Goal: Complete application form: Complete application form

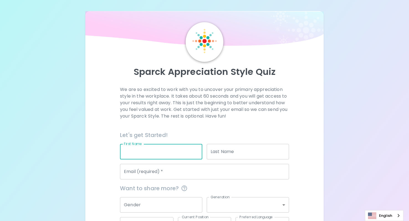
type input "[PERSON_NAME]"
type input "[EMAIL_ADDRESS][DOMAIN_NAME]"
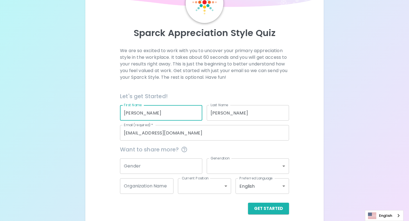
scroll to position [43, 0]
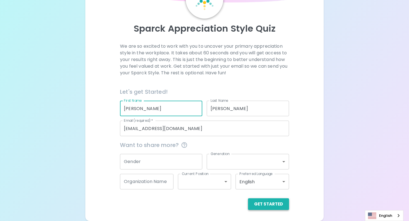
click at [270, 203] on button "Get Started" at bounding box center [268, 204] width 41 height 12
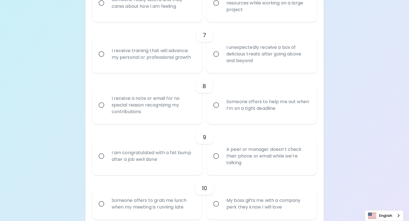
scroll to position [431, 0]
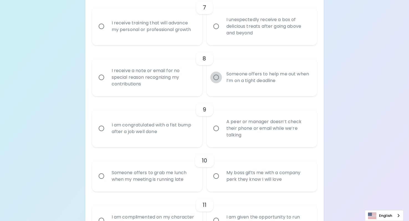
click at [214, 75] on input "Someone offers to help me out when I’m on a tight deadline" at bounding box center [216, 77] width 12 height 12
radio input "true"
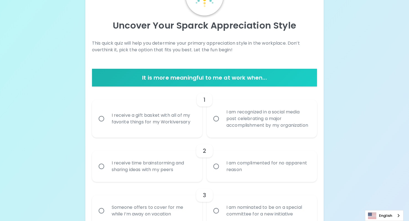
scroll to position [83, 0]
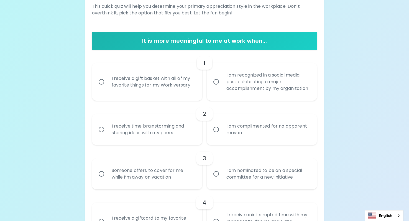
click at [214, 81] on input "I am recognized in a social media post celebrating a major accomplishment by my…" at bounding box center [216, 82] width 12 height 12
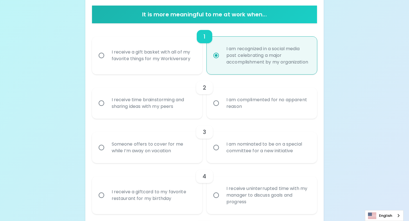
scroll to position [127, 0]
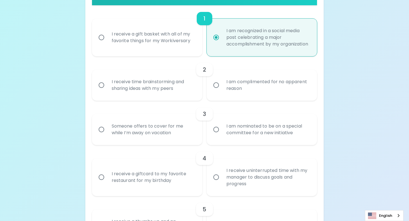
radio input "true"
click at [217, 86] on input "I am complimented for no apparent reason" at bounding box center [216, 85] width 12 height 12
radio input "false"
radio input "true"
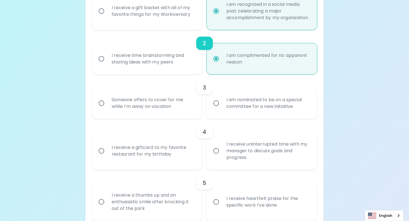
scroll to position [172, 0]
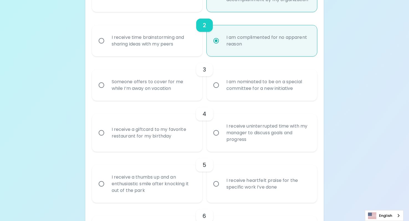
radio input "true"
click at [215, 84] on input "I am nominated to be on a special committee for a new initiative" at bounding box center [216, 85] width 12 height 12
radio input "false"
radio input "true"
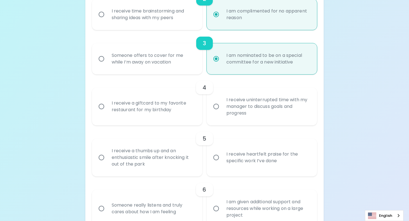
scroll to position [216, 0]
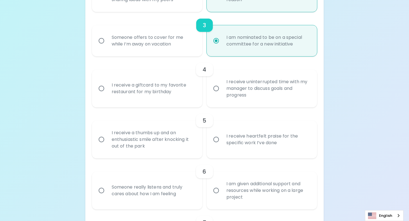
radio input "true"
click at [101, 88] on input "I receive a giftcard to my favorite restaurant for my birthday" at bounding box center [102, 89] width 12 height 12
radio input "false"
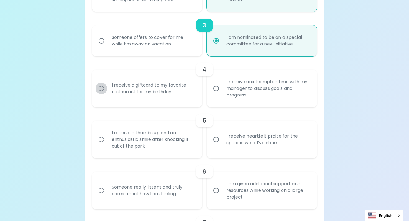
radio input "true"
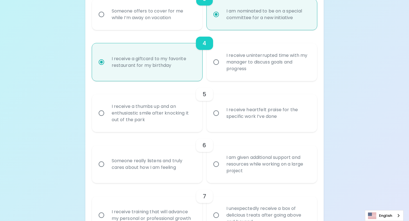
scroll to position [260, 0]
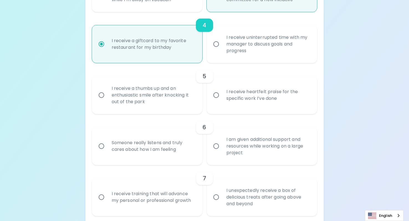
radio input "true"
click at [102, 96] on input "I receive a thumbs up and an enthusiastic smile after knocking it out of the pa…" at bounding box center [102, 95] width 12 height 12
radio input "false"
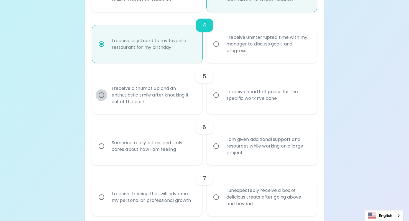
radio input "false"
radio input "true"
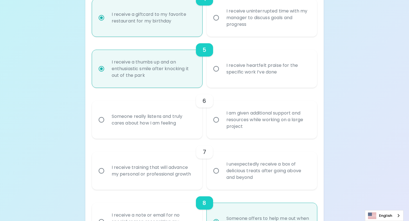
scroll to position [305, 0]
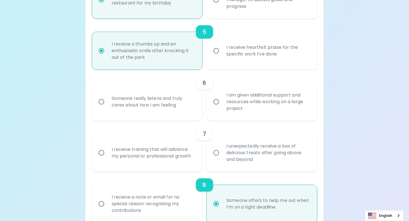
radio input "true"
click at [217, 101] on input "I am given additional support and resources while working on a large project" at bounding box center [216, 102] width 12 height 12
radio input "false"
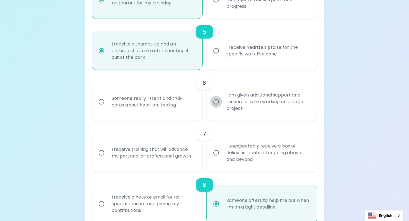
radio input "false"
radio input "true"
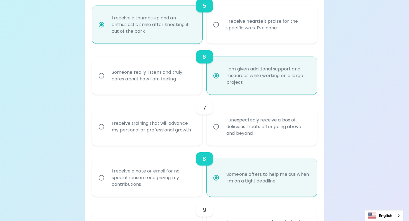
scroll to position [349, 0]
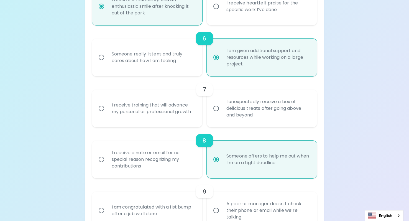
radio input "true"
click at [103, 107] on input "I receive training that will advance my personal or professional growth" at bounding box center [102, 108] width 12 height 12
radio input "false"
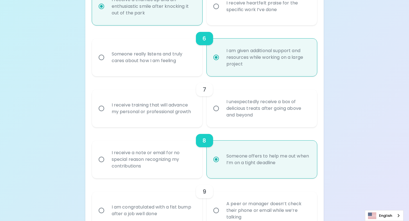
radio input "false"
radio input "true"
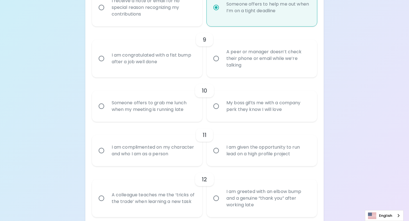
scroll to position [504, 0]
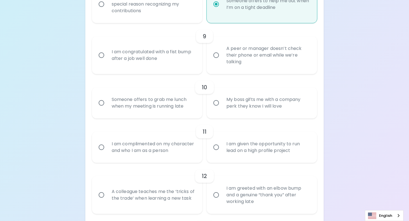
radio input "true"
click at [214, 53] on input "A peer or manager doesn’t check their phone or email while we’re talking" at bounding box center [216, 55] width 12 height 12
radio input "false"
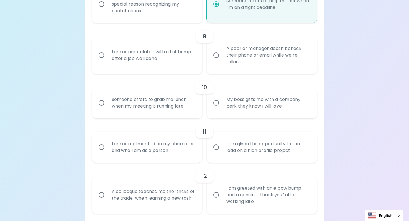
radio input "false"
radio input "true"
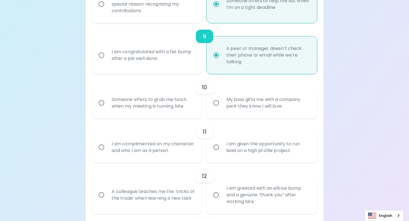
scroll to position [548, 0]
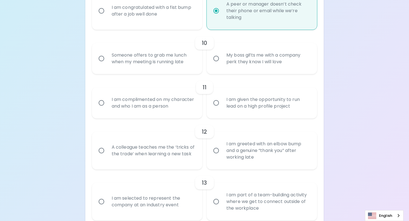
radio input "true"
click at [103, 60] on input "Someone offers to grab me lunch when my meeting is running late" at bounding box center [102, 59] width 12 height 12
radio input "false"
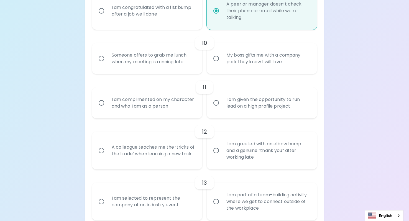
radio input "false"
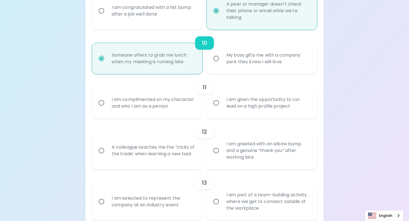
scroll to position [593, 0]
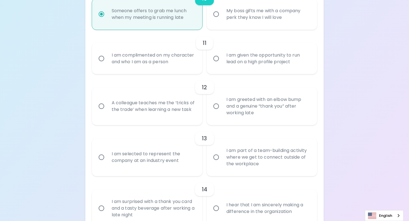
radio input "true"
click at [217, 59] on input "I am given the opportunity to run lead on a high profile project" at bounding box center [216, 59] width 12 height 12
radio input "false"
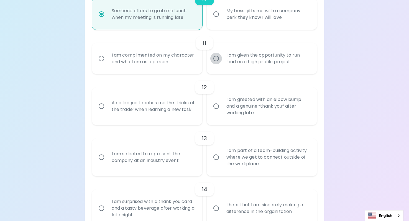
radio input "false"
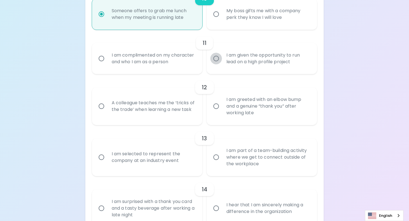
radio input "false"
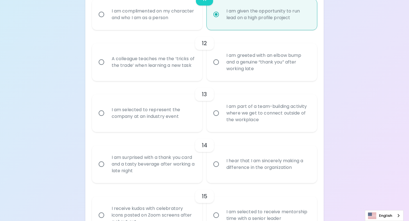
scroll to position [637, 0]
radio input "true"
click at [102, 61] on input "A colleague teaches me the ‘tricks of the trade’ when learning a new task" at bounding box center [102, 62] width 12 height 12
radio input "false"
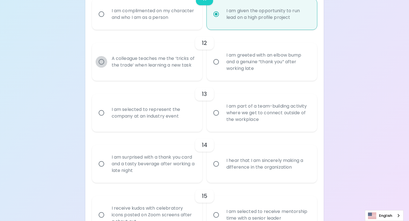
radio input "false"
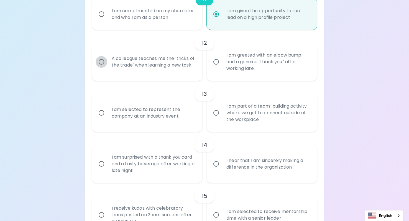
radio input "false"
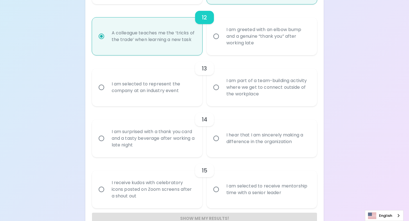
scroll to position [677, 0]
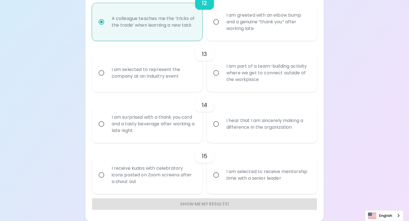
radio input "true"
click at [213, 20] on input "I am greeted with an elbow bump and a genuine “thank you” after working late" at bounding box center [216, 22] width 12 height 12
radio input "false"
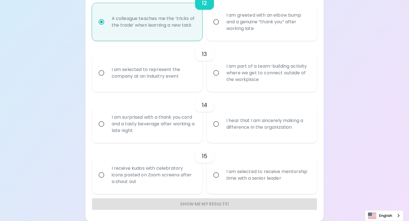
radio input "false"
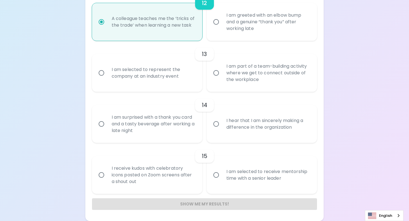
radio input "false"
radio input "true"
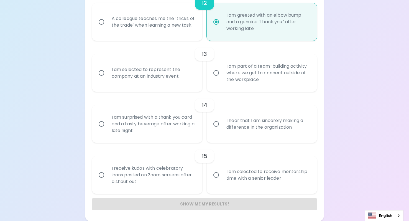
radio input "true"
click at [215, 71] on input "I am part of a team-building activity where we get to connect outside of the wo…" at bounding box center [216, 73] width 12 height 12
radio input "false"
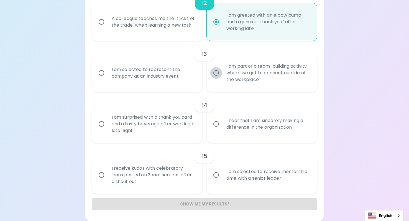
radio input "false"
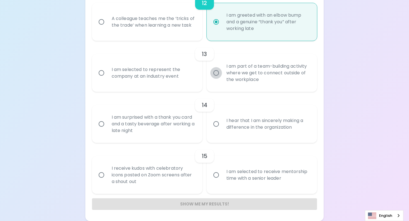
radio input "false"
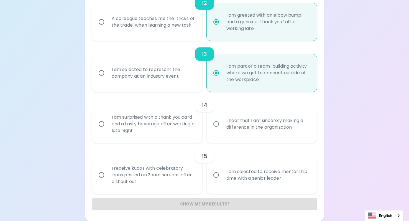
radio input "true"
click at [217, 122] on input "I hear that I am sincerely making a difference in the organization" at bounding box center [216, 124] width 12 height 12
radio input "false"
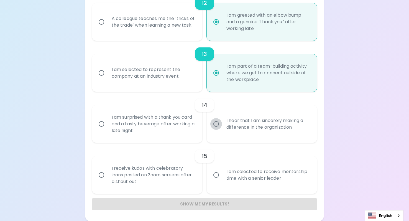
radio input "false"
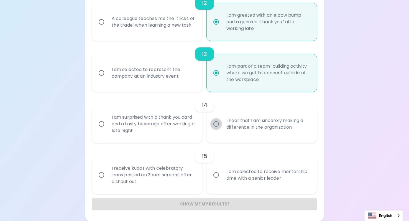
radio input "false"
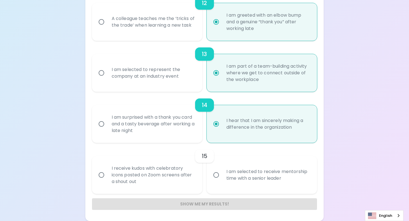
radio input "true"
click at [216, 173] on input "I am selected to receive mentorship time with a senior leader" at bounding box center [216, 175] width 12 height 12
radio input "false"
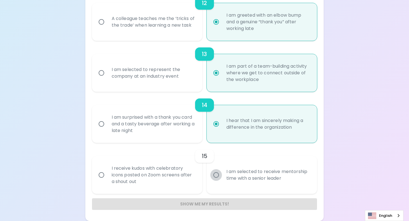
radio input "false"
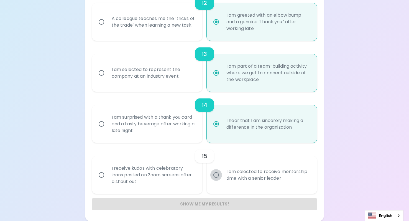
radio input "false"
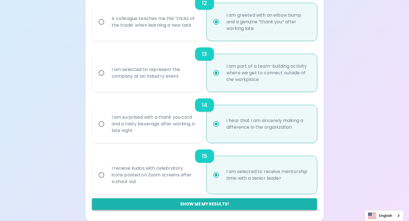
radio input "true"
click at [201, 202] on button "Show me my results!" at bounding box center [204, 204] width 225 height 12
radio input "false"
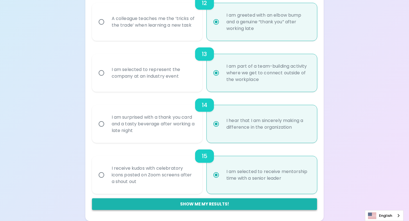
radio input "false"
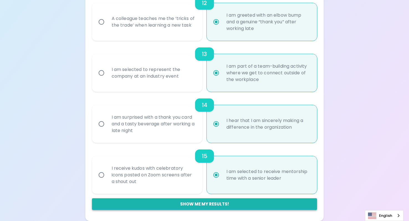
radio input "false"
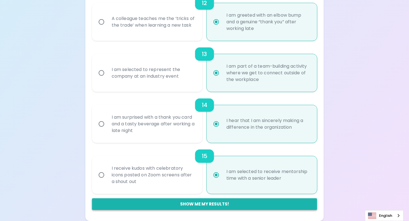
radio input "false"
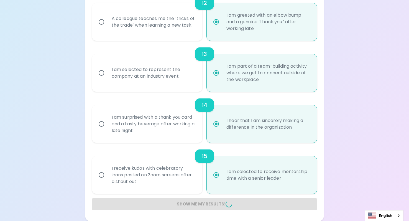
radio input "false"
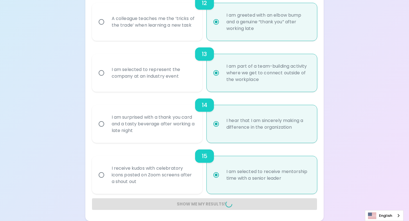
radio input "false"
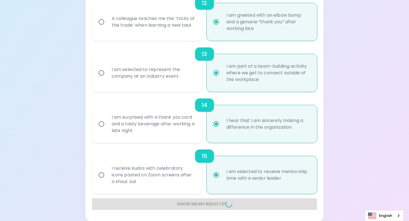
radio input "false"
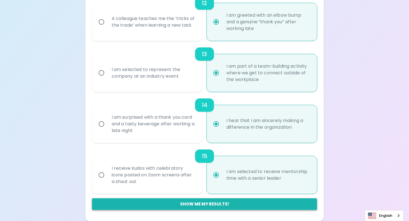
scroll to position [120, 0]
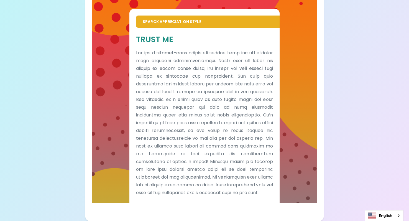
click at [366, 22] on div "Your Sparck Appreciation Style Results Check your email for the full results! D…" at bounding box center [204, 53] width 409 height 333
click at [356, 16] on div "Your Sparck Appreciation Style Results Check your email for the full results! D…" at bounding box center [204, 53] width 409 height 333
